Goal: Task Accomplishment & Management: Complete application form

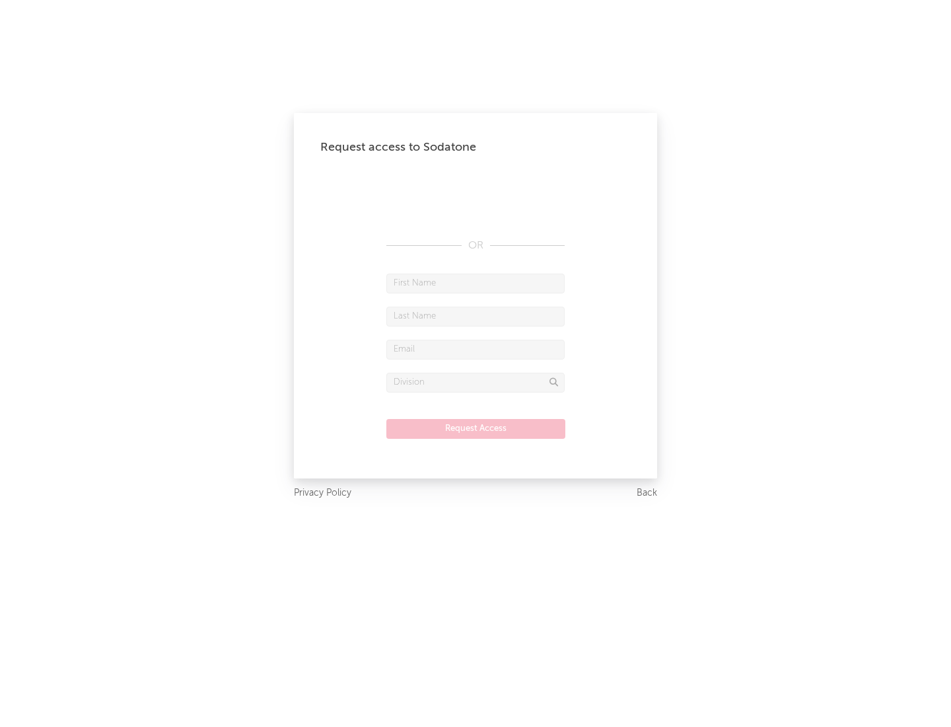
click at [476, 283] on input "text" at bounding box center [475, 283] width 178 height 20
type input "[PERSON_NAME]"
click at [476, 316] on input "text" at bounding box center [475, 316] width 178 height 20
type input "[PERSON_NAME]"
click at [476, 349] on input "text" at bounding box center [475, 349] width 178 height 20
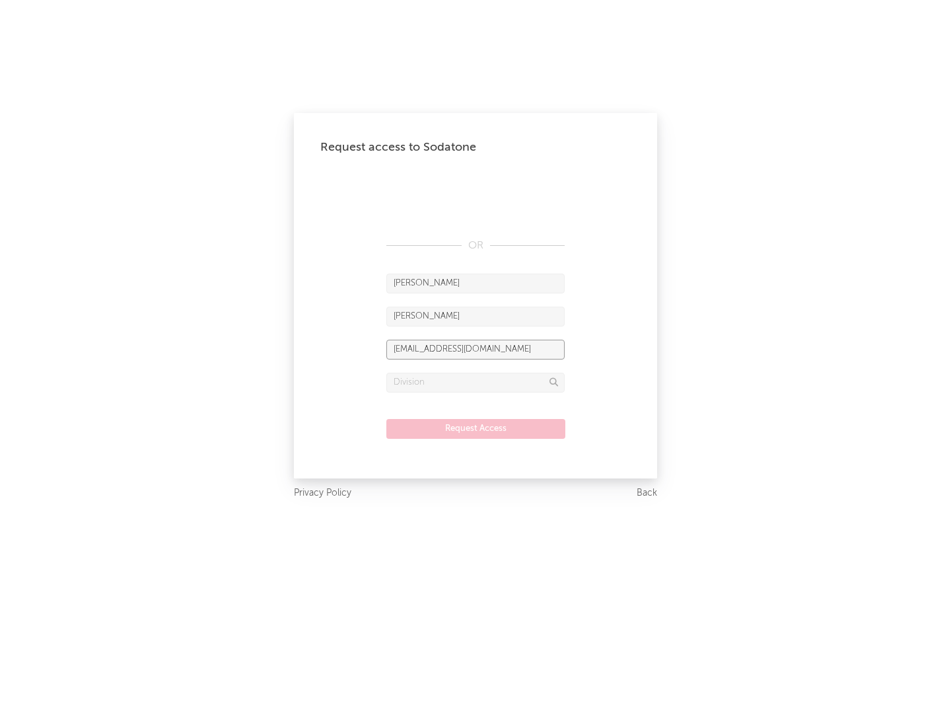
type input "[EMAIL_ADDRESS][DOMAIN_NAME]"
click at [476, 382] on input "text" at bounding box center [475, 383] width 178 height 20
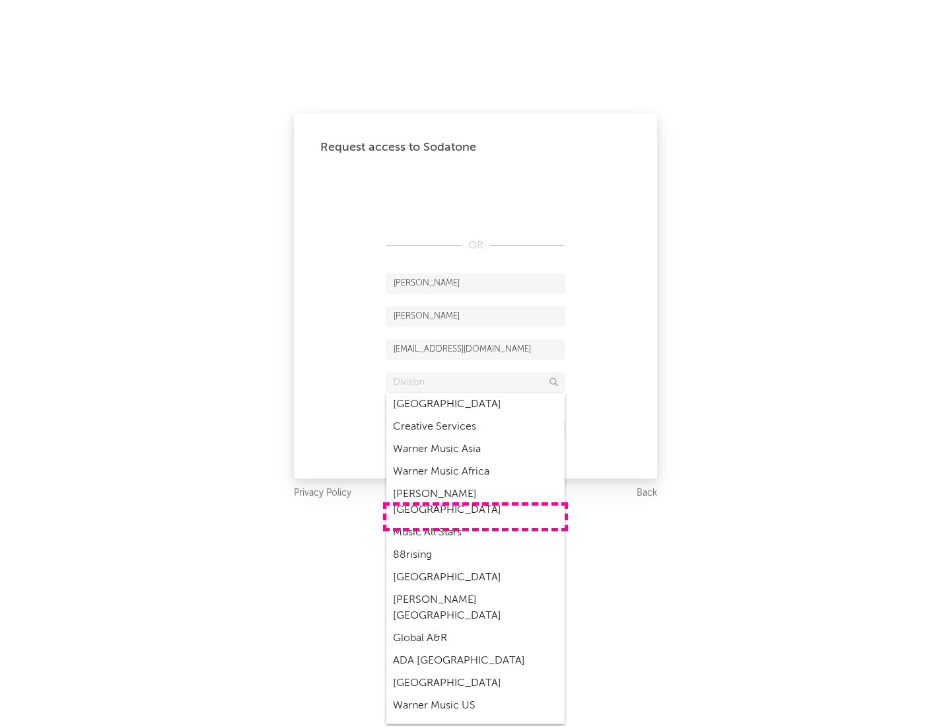
click at [476, 521] on div "Music All Stars" at bounding box center [475, 532] width 178 height 22
type input "Music All Stars"
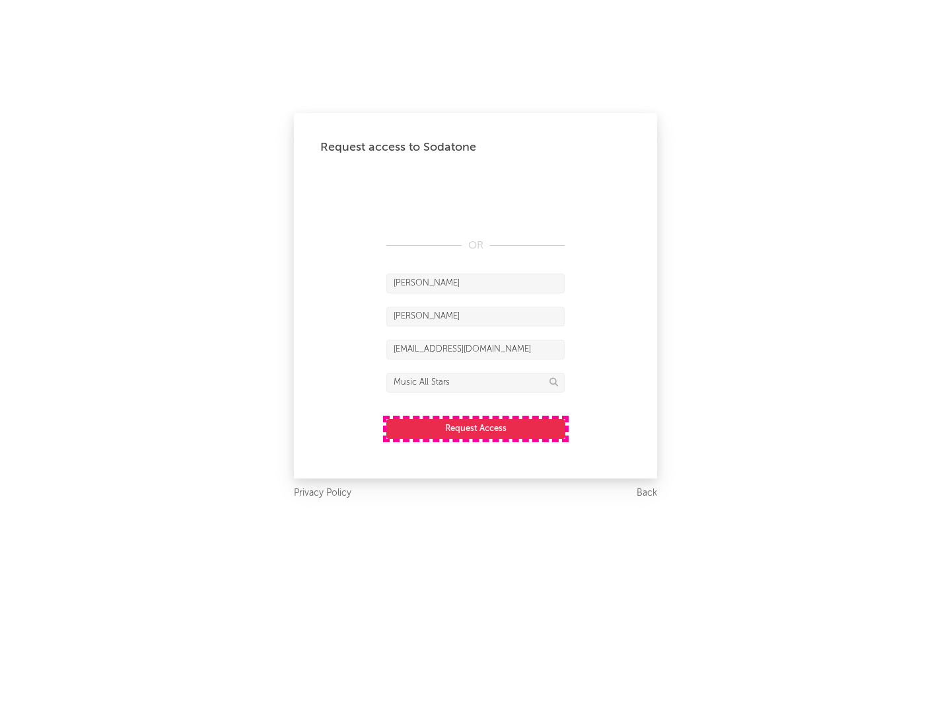
click at [476, 428] on button "Request Access" at bounding box center [475, 429] width 179 height 20
